Goal: Transaction & Acquisition: Purchase product/service

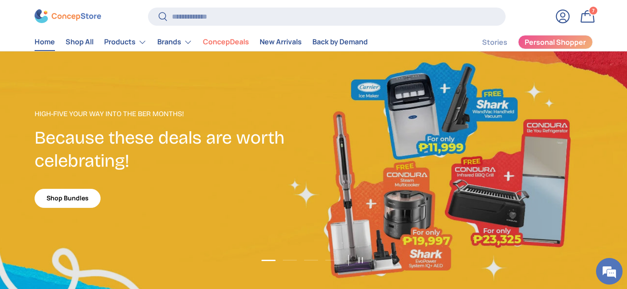
scroll to position [15, 0]
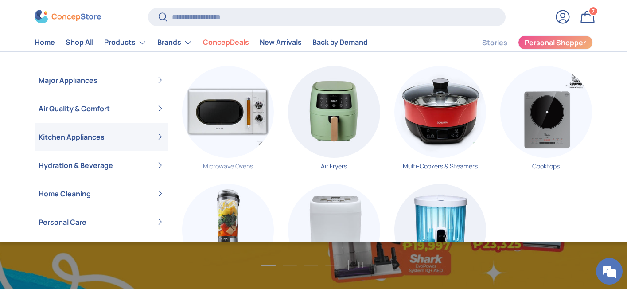
click at [217, 106] on img "Primary" at bounding box center [228, 112] width 92 height 92
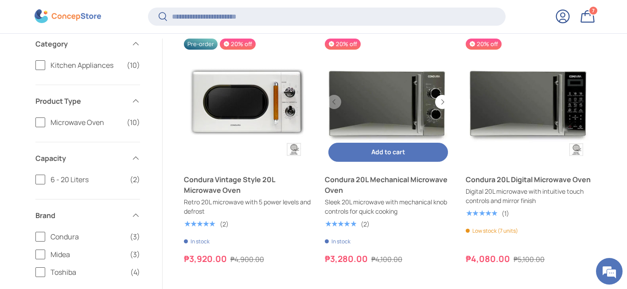
scroll to position [180, 0]
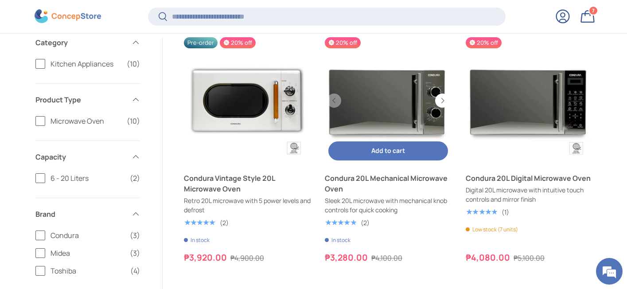
click at [402, 182] on link "Condura 20L Mechanical Microwave Oven" at bounding box center [388, 183] width 127 height 21
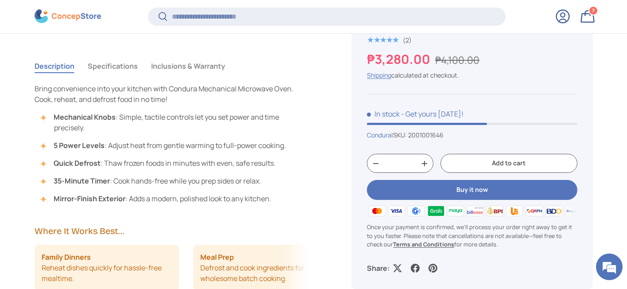
scroll to position [662, 0]
click at [112, 63] on button "Specifications" at bounding box center [113, 65] width 50 height 20
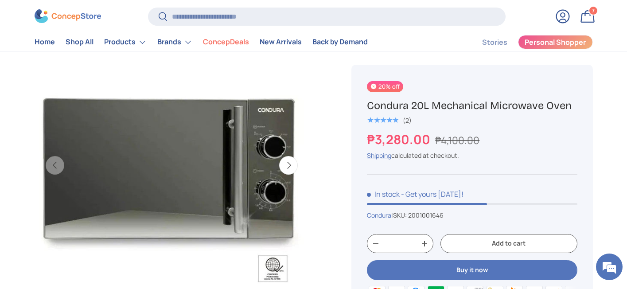
scroll to position [352, 0]
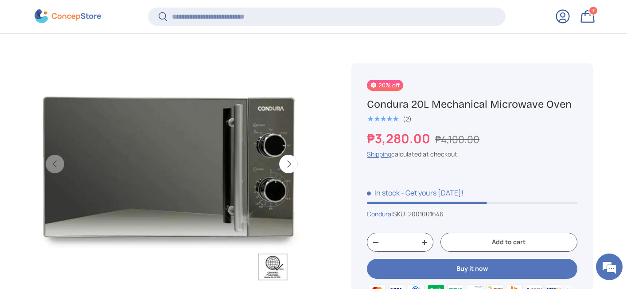
click at [279, 158] on button "Next" at bounding box center [288, 164] width 19 height 19
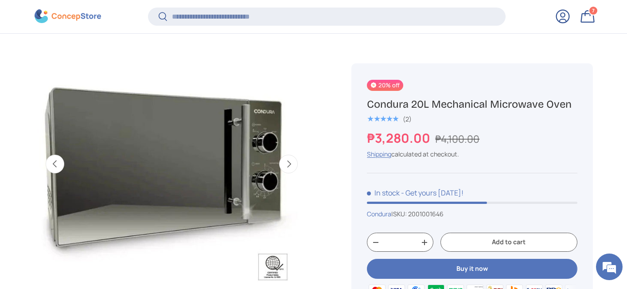
click at [279, 158] on button "Next" at bounding box center [288, 164] width 19 height 19
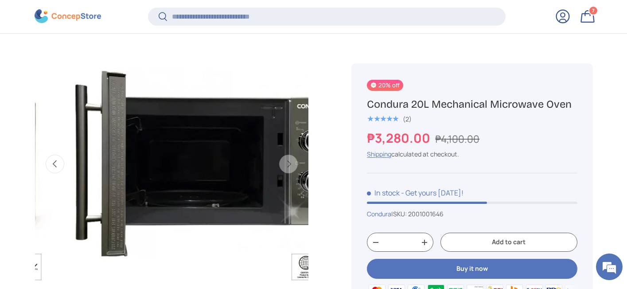
scroll to position [0, 558]
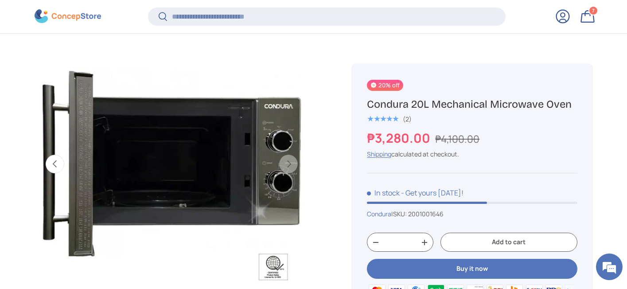
click at [56, 161] on button "Previous" at bounding box center [55, 164] width 19 height 19
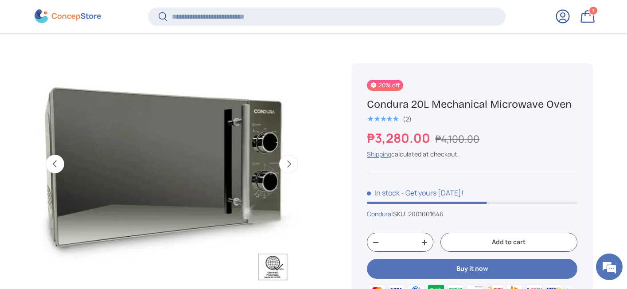
click at [56, 161] on button "Previous" at bounding box center [55, 164] width 19 height 19
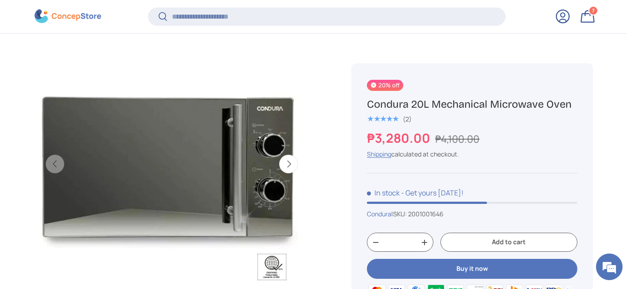
scroll to position [0, 0]
